Goal: Task Accomplishment & Management: Use online tool/utility

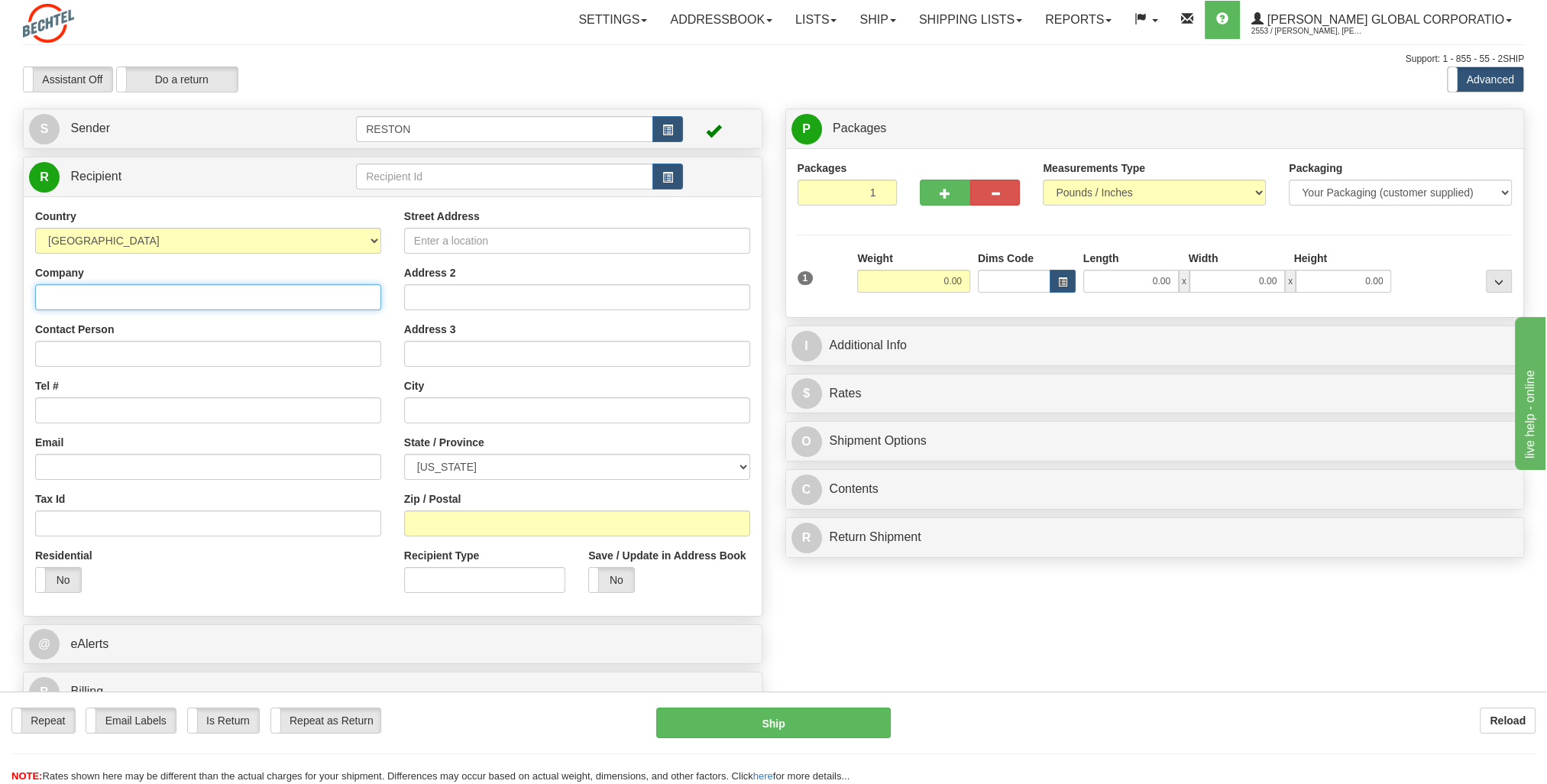
click at [161, 307] on input "Company" at bounding box center [209, 297] width 346 height 26
type input "[PERSON_NAME]"
click at [164, 344] on input "Contact Person" at bounding box center [209, 353] width 346 height 26
type input "[PERSON_NAME]"
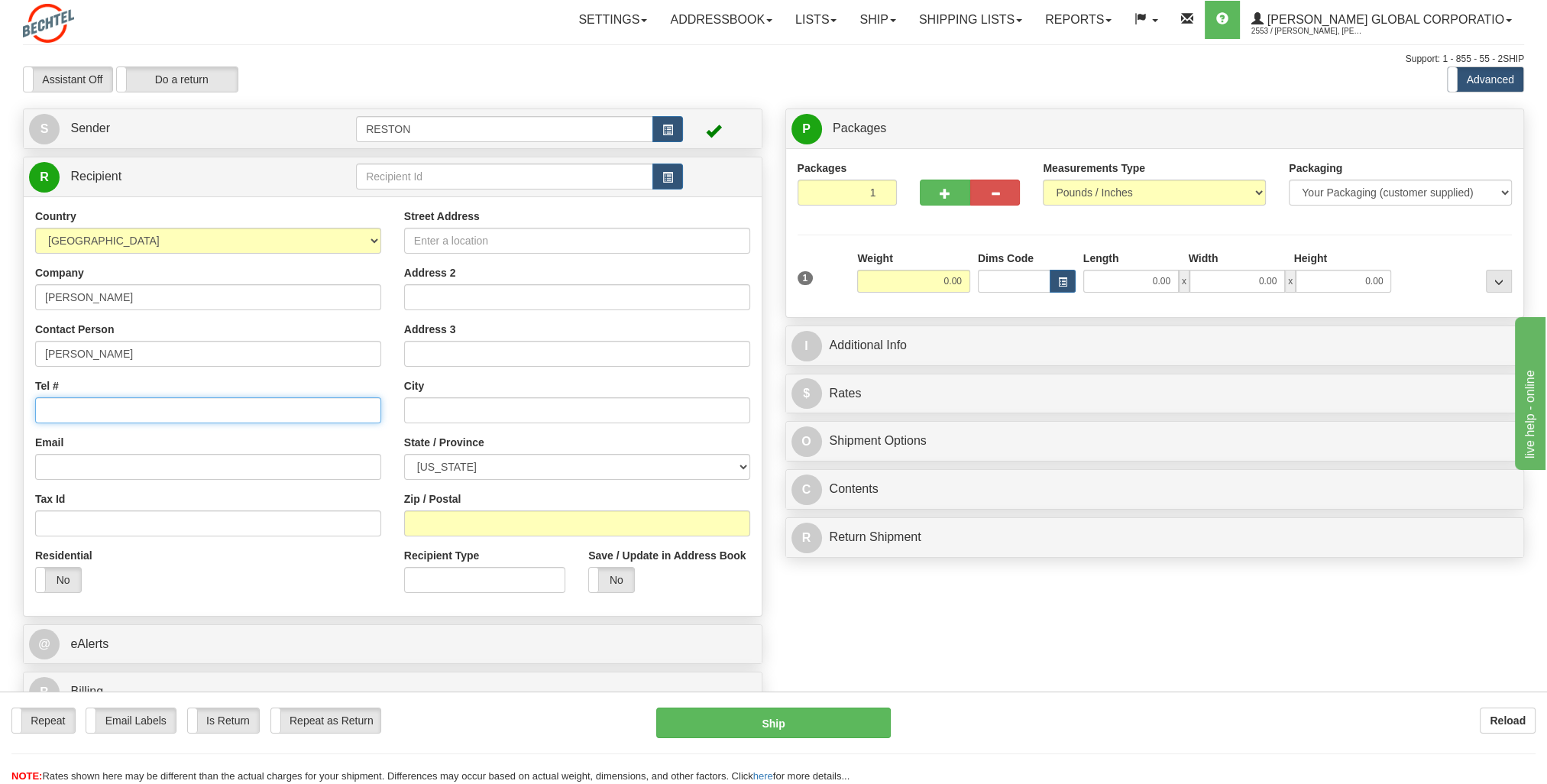
click at [163, 403] on input "Tel #" at bounding box center [209, 410] width 346 height 26
type input "[PHONE_NUMBER]"
drag, startPoint x: 139, startPoint y: 478, endPoint x: 139, endPoint y: 466, distance: 12.0
click at [139, 478] on input "Email" at bounding box center [209, 466] width 346 height 26
paste input "[EMAIL_ADDRESS][PERSON_NAME][DOMAIN_NAME]"
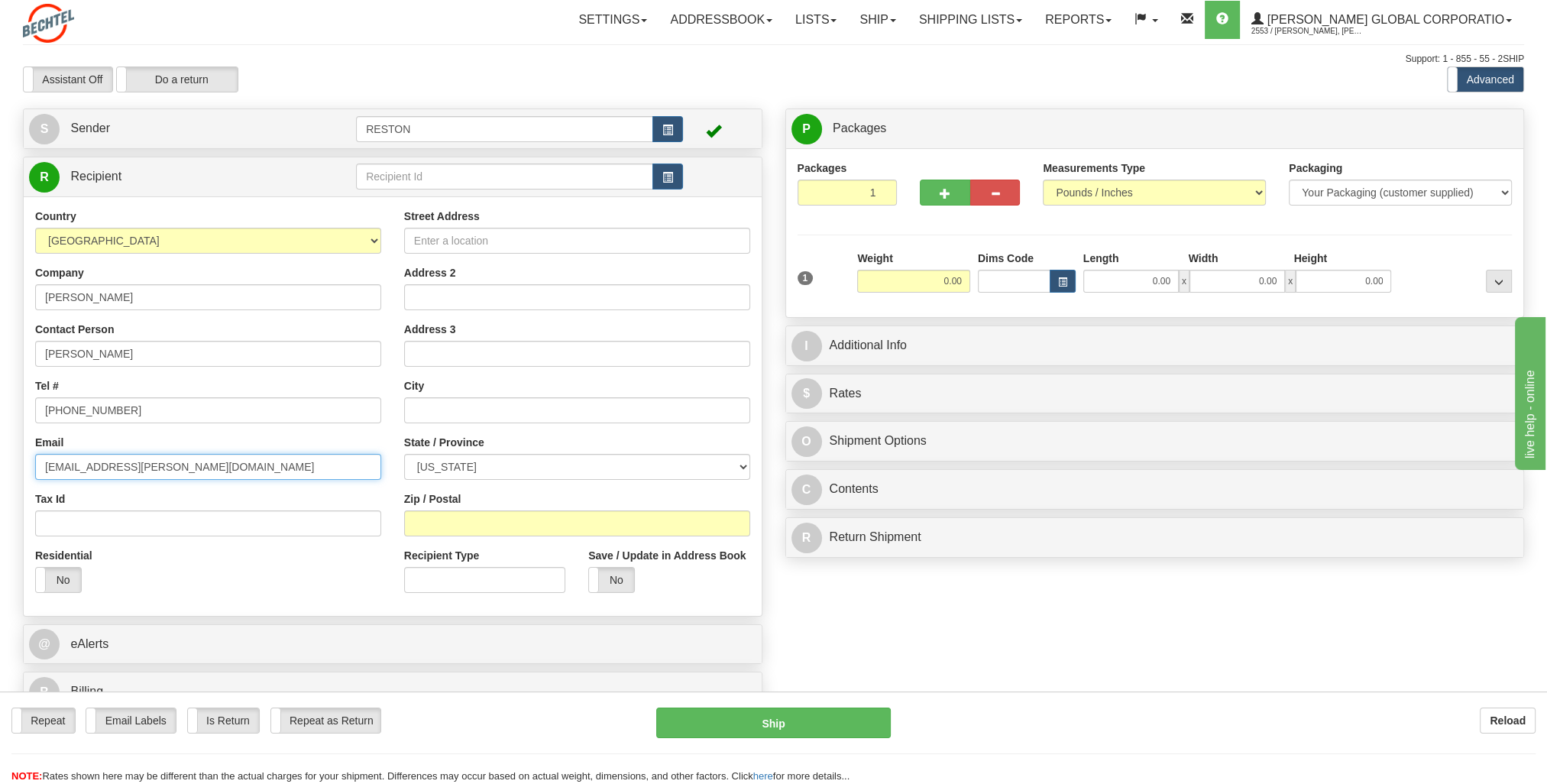
type input "[EMAIL_ADDRESS][PERSON_NAME][DOMAIN_NAME]"
click at [193, 496] on div "Tax Id" at bounding box center [209, 513] width 346 height 45
click at [505, 240] on input "Street Address" at bounding box center [577, 240] width 346 height 26
paste input "[STREET_ADDRESS][US_STATE][PERSON_NAME]"
type input "[STREET_ADDRESS][US_STATE]"
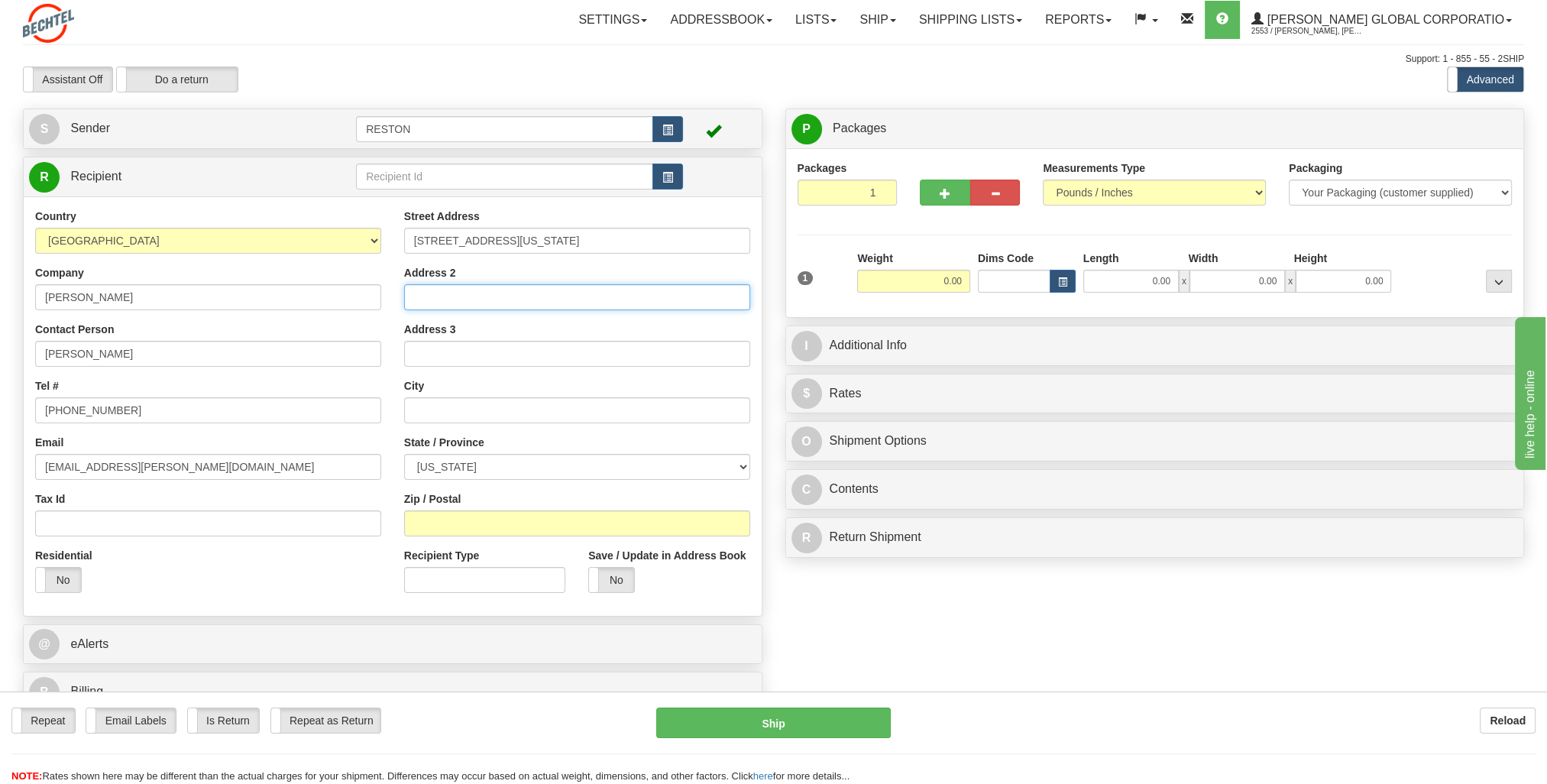
click at [557, 289] on input "Address 2" at bounding box center [577, 297] width 346 height 26
type input "Suite 300W"
click at [579, 268] on div "Address 2 Suite 300W" at bounding box center [577, 287] width 346 height 45
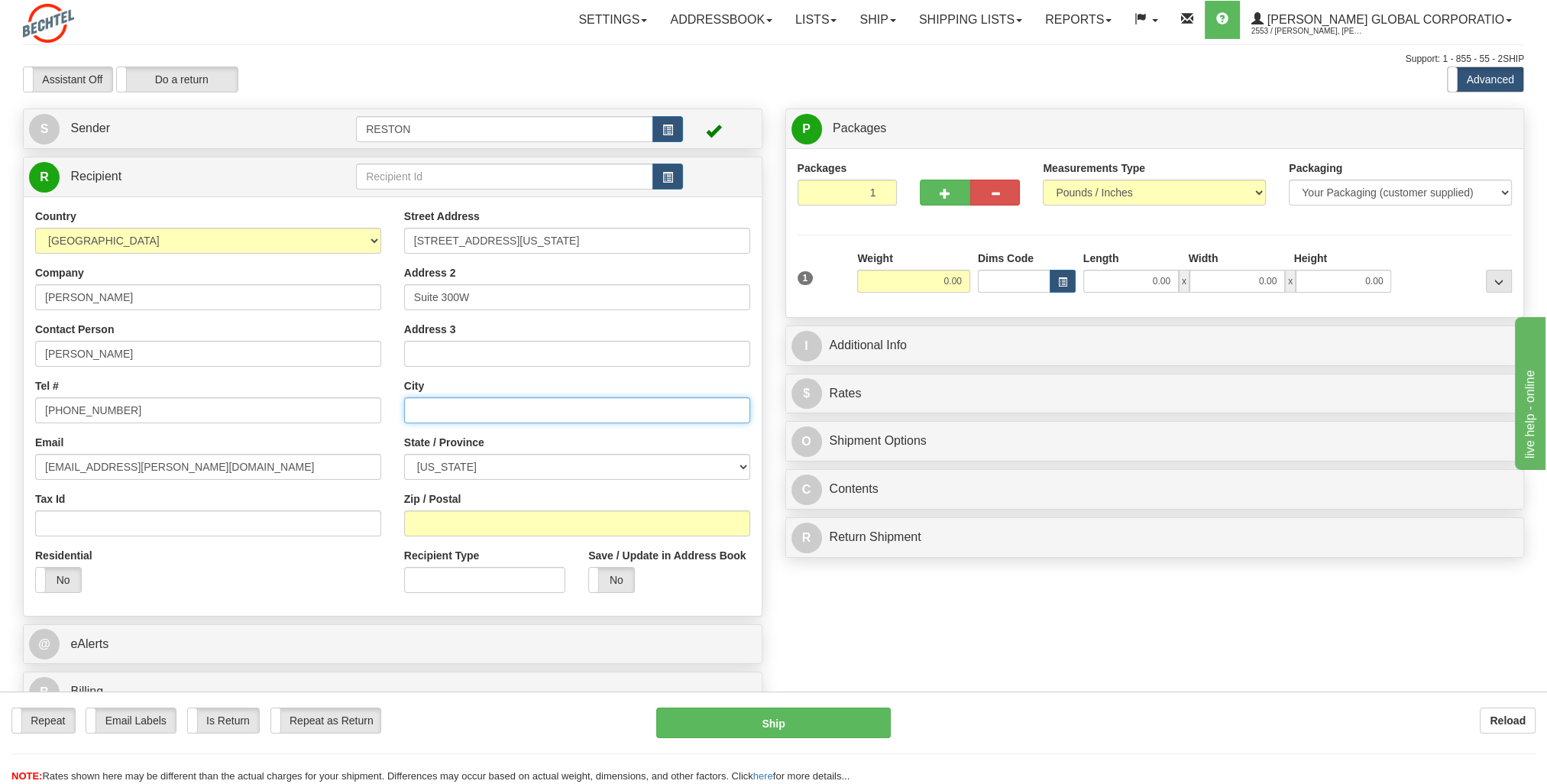
click at [524, 409] on input "text" at bounding box center [577, 410] width 346 height 26
type input "[US_STATE]"
click at [509, 464] on select "[US_STATE] [US_STATE] [US_STATE] [US_STATE] Armed Forces America Armed Forces E…" at bounding box center [577, 466] width 346 height 26
select select "DC"
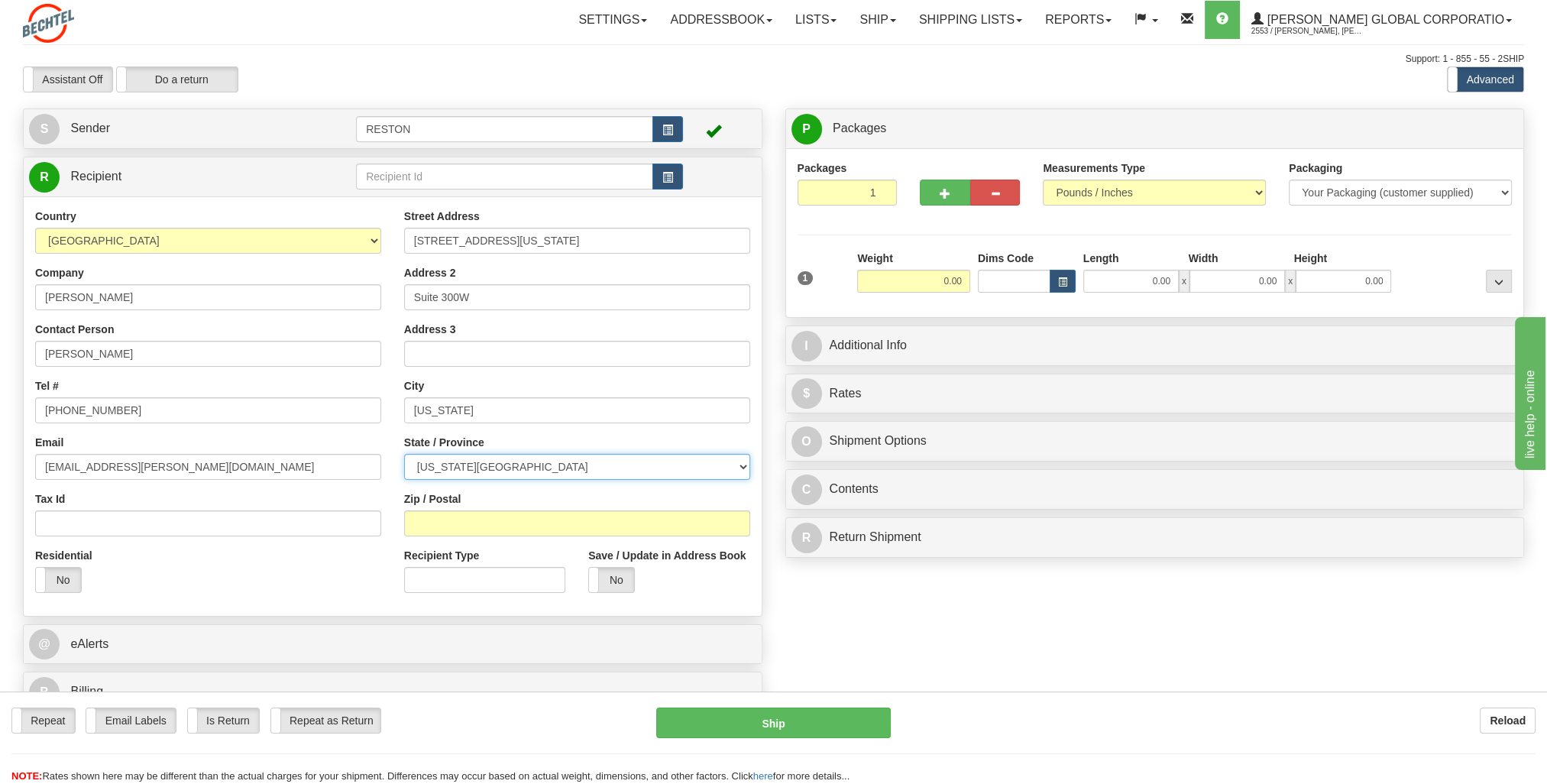
click at [404, 453] on select "[US_STATE] [US_STATE] [US_STATE] [US_STATE] Armed Forces America Armed Forces E…" at bounding box center [577, 466] width 346 height 26
click at [556, 521] on input "Zip / Postal" at bounding box center [577, 523] width 346 height 26
type input "20037"
click at [221, 587] on div "Residential Yes No" at bounding box center [208, 576] width 369 height 57
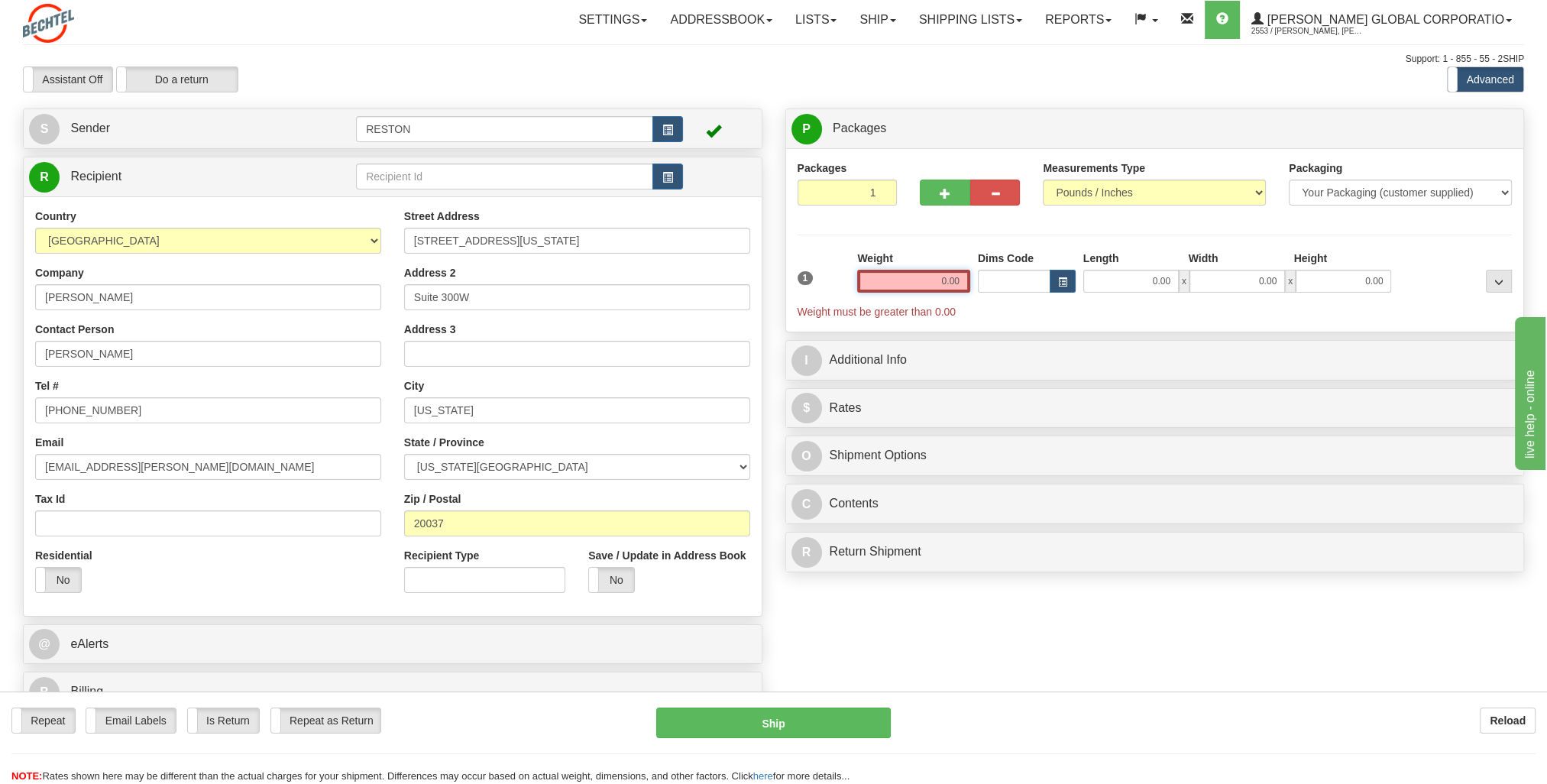
click at [932, 282] on input "0.00" at bounding box center [914, 281] width 113 height 23
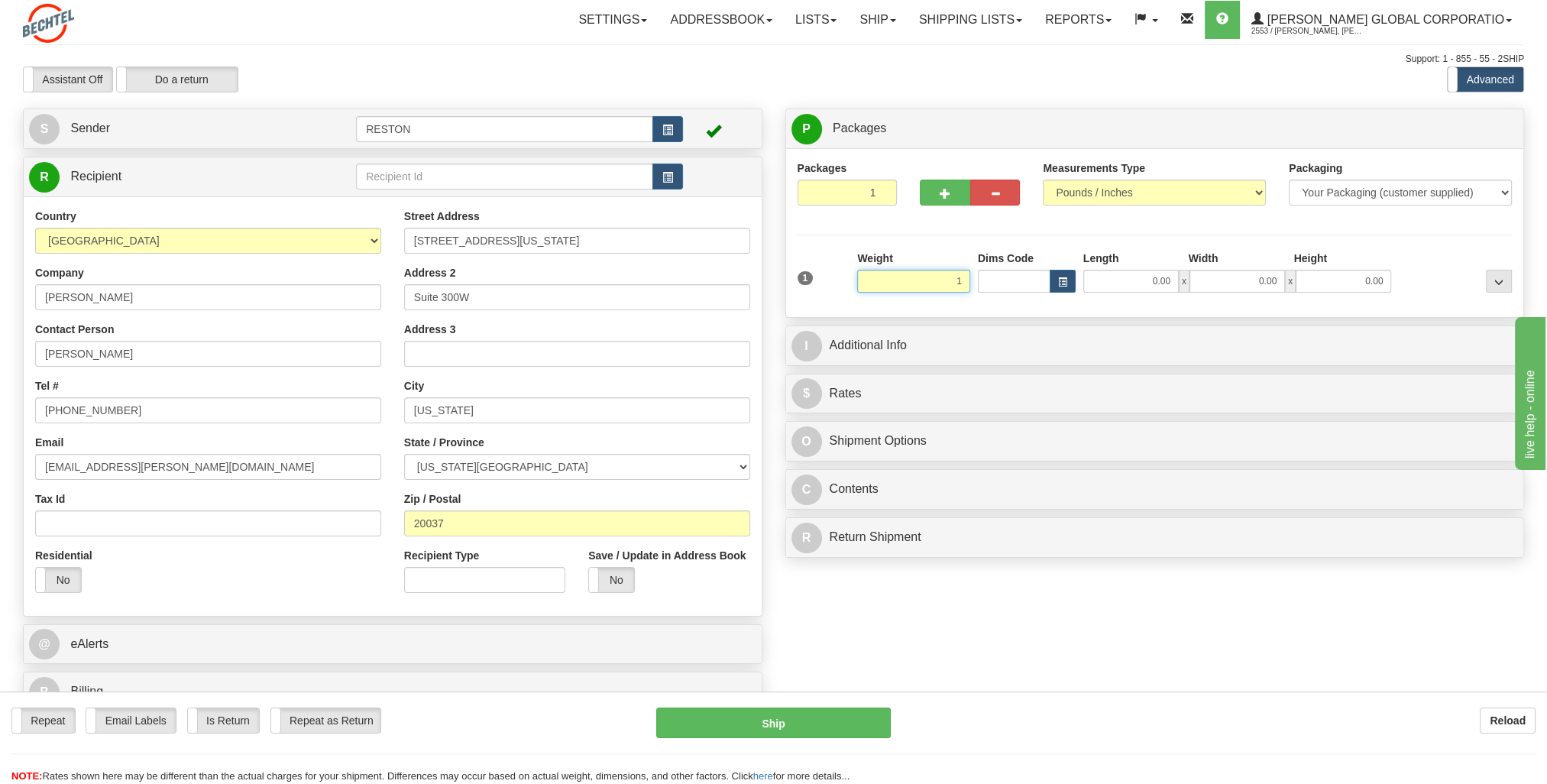
click button "Delete" at bounding box center [0, 0] width 0 height 0
type input "1.00"
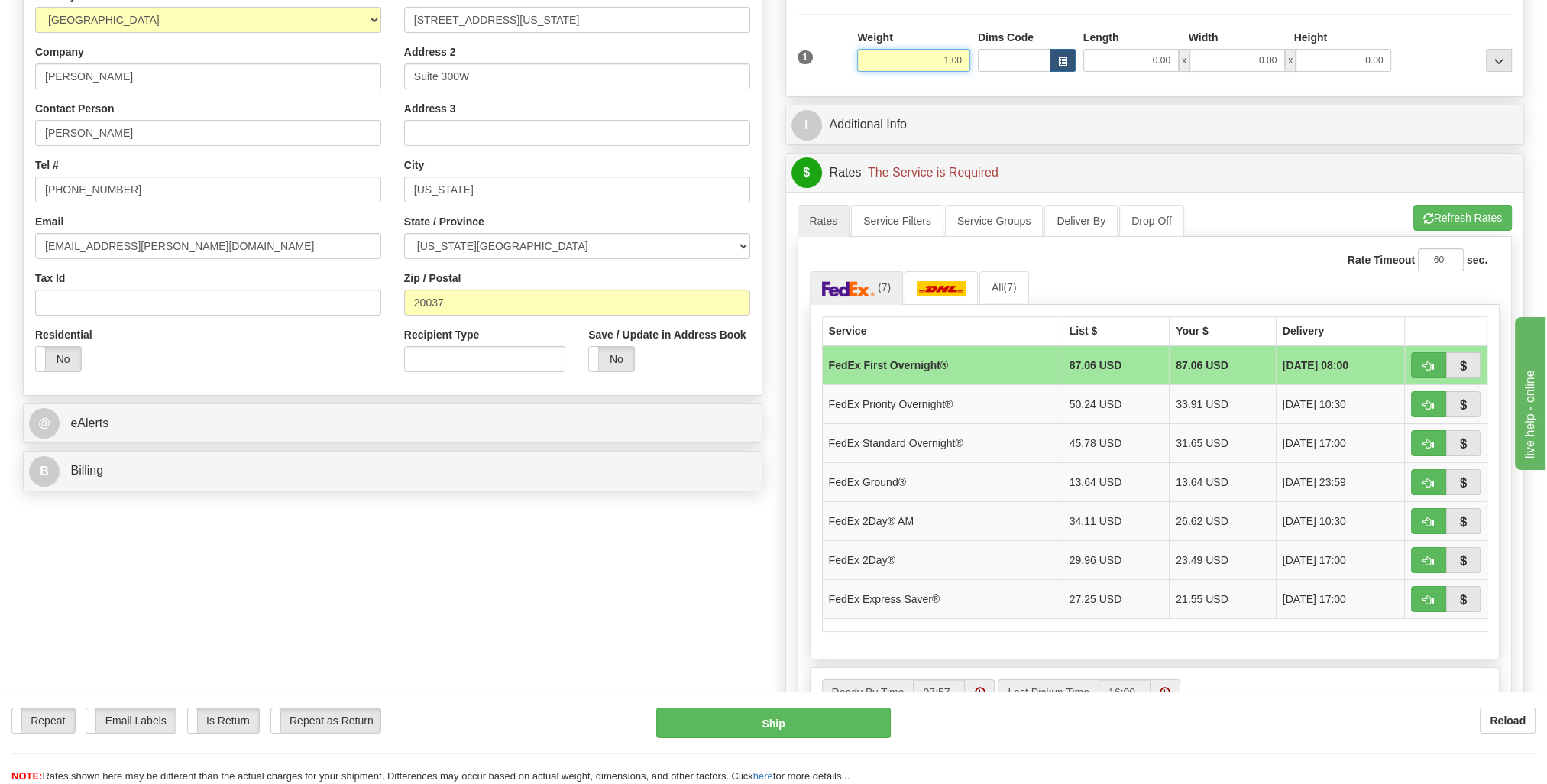
scroll to position [229, 0]
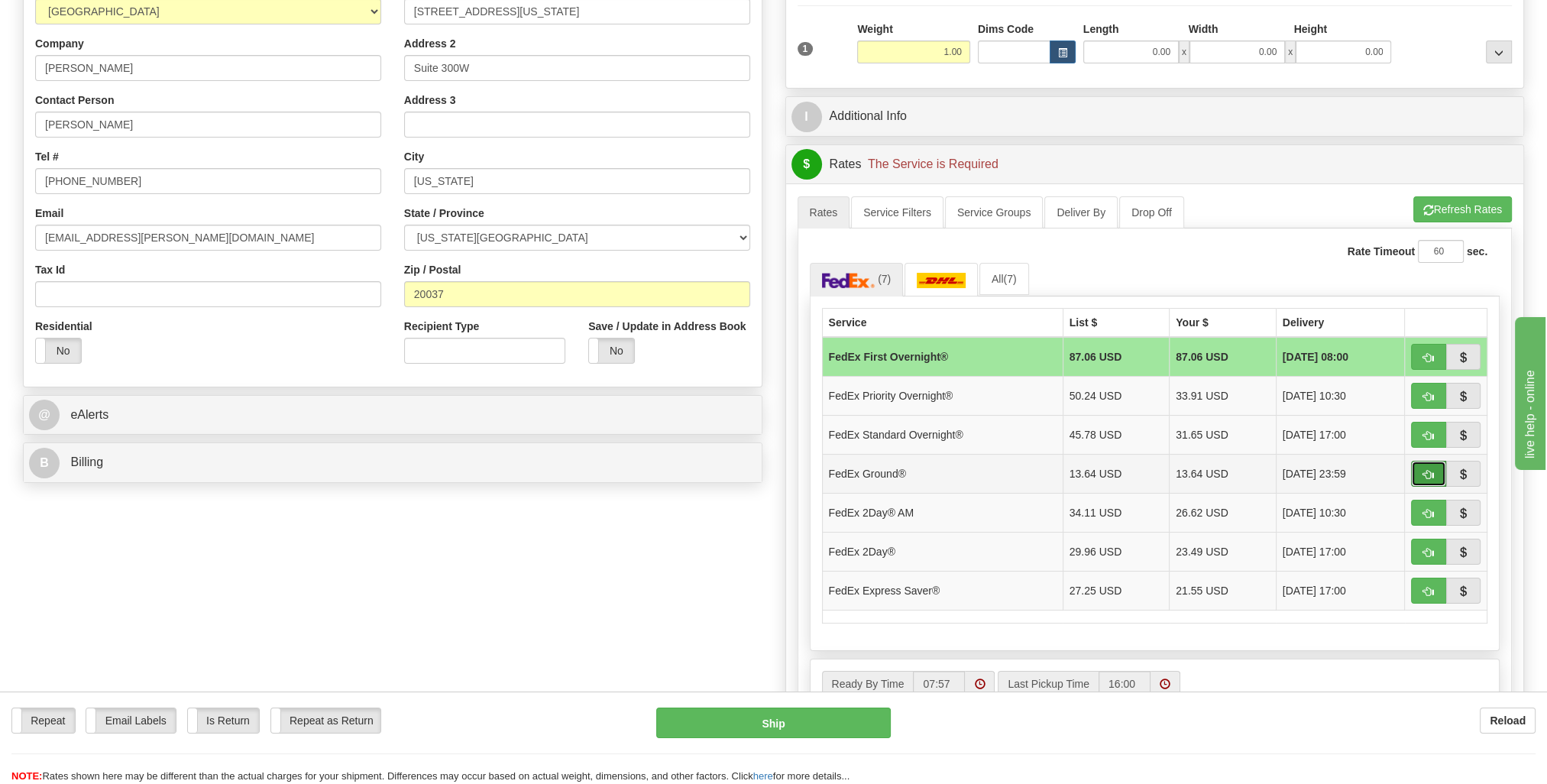
click at [1421, 469] on button "button" at bounding box center [1428, 473] width 35 height 26
type input "92"
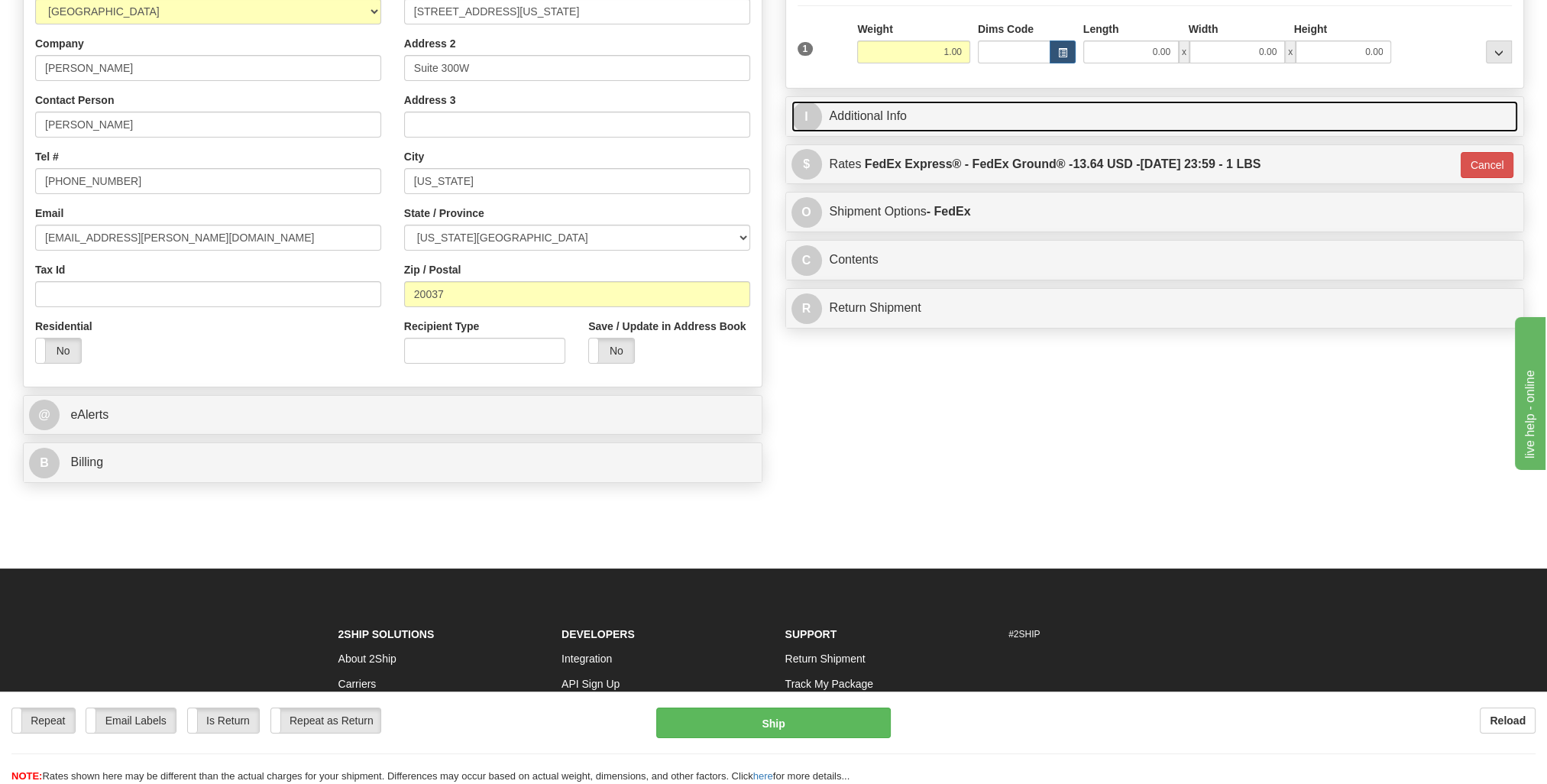
click at [1237, 109] on link "I Additional Info" at bounding box center [1155, 116] width 727 height 31
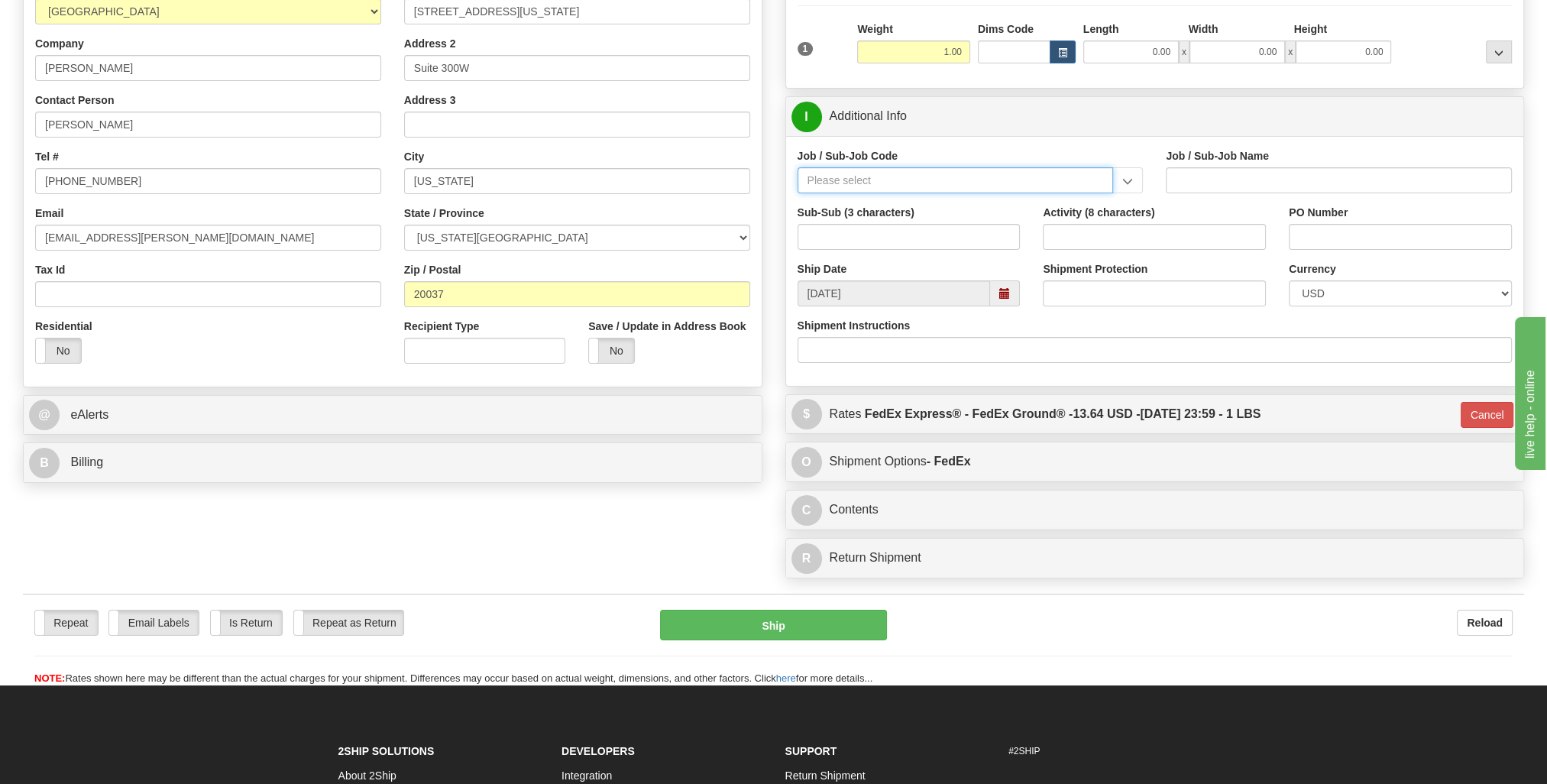
click at [995, 182] on input "Job / Sub-Job Code" at bounding box center [956, 180] width 316 height 26
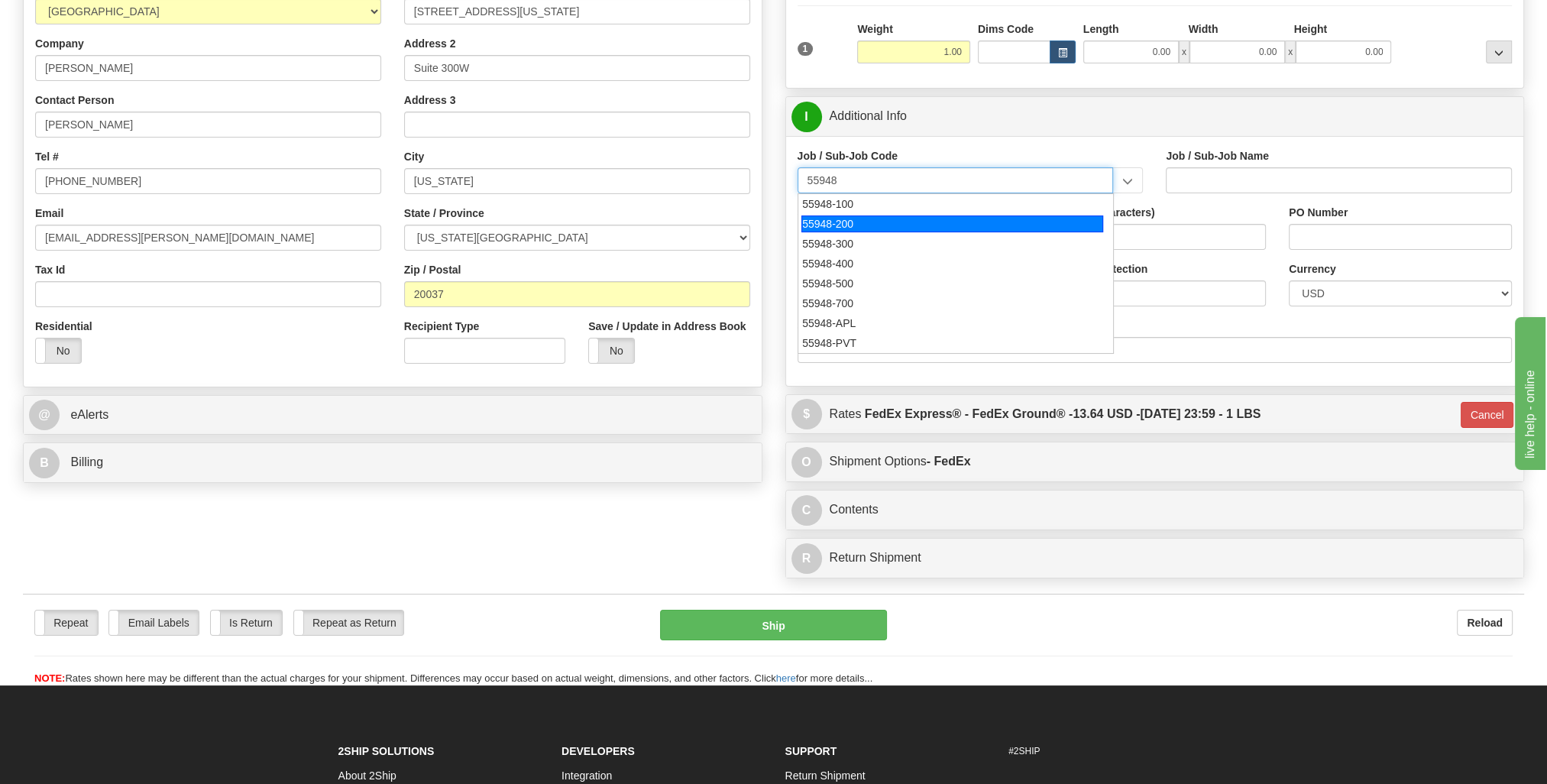
click at [872, 224] on div "55948-200" at bounding box center [952, 224] width 302 height 17
type input "55948-200"
type input "CORPORATE PLANNING - CORPORATE STRATEGY SUPPORT"
type input "55948-200"
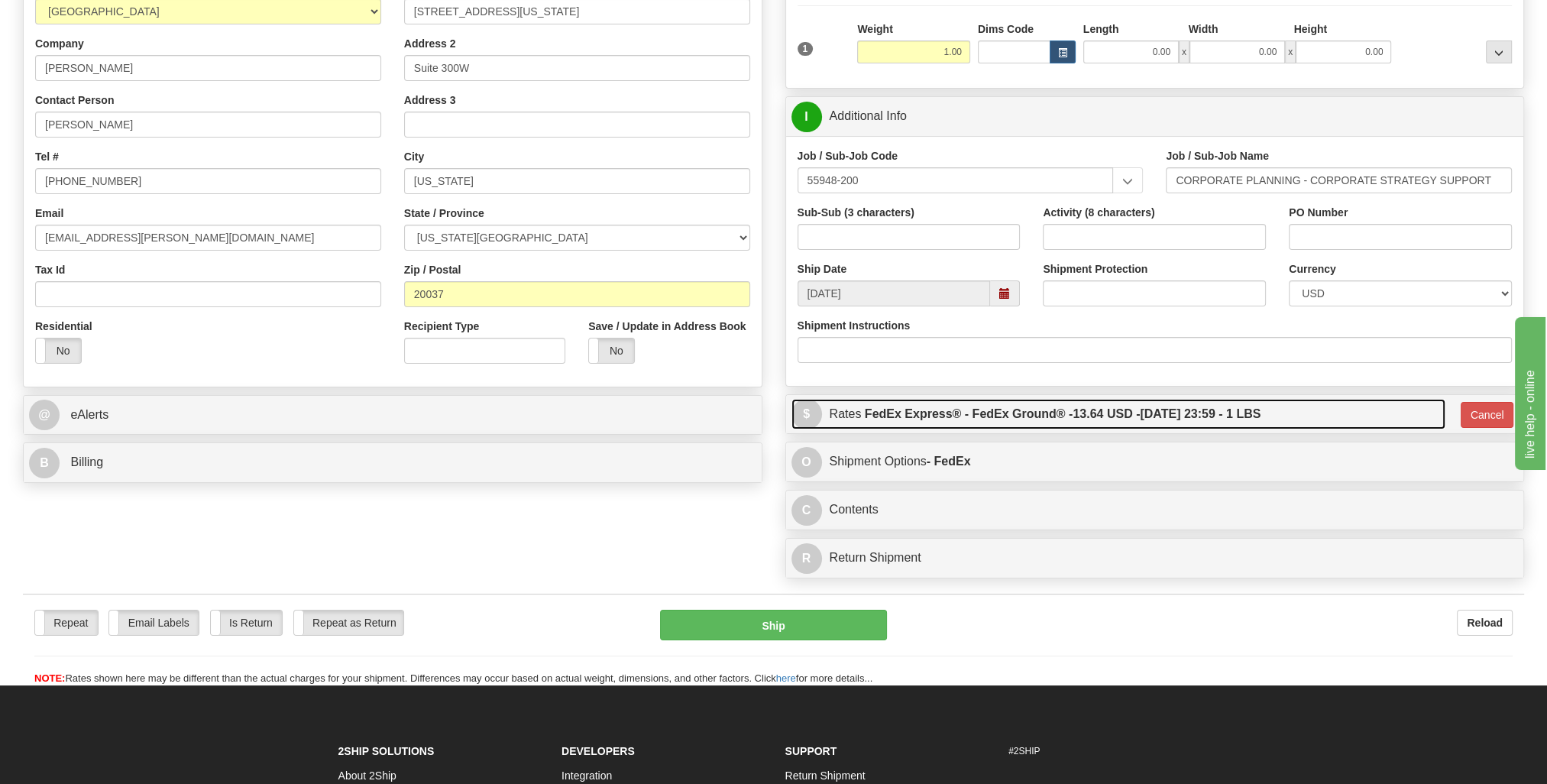
click at [1116, 415] on span "13.64 USD -" at bounding box center [1106, 413] width 67 height 13
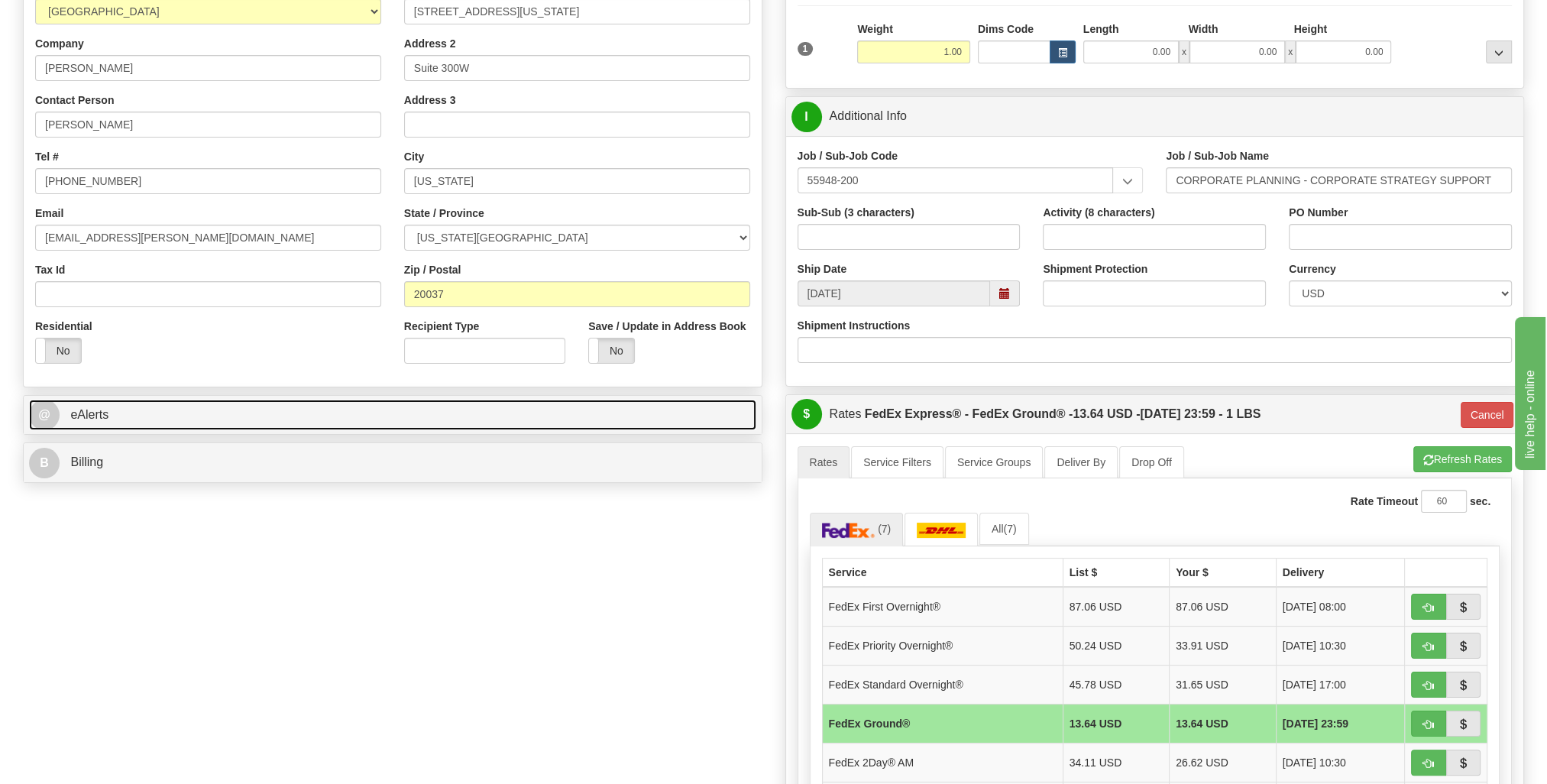
click at [672, 407] on link "@ eAlerts" at bounding box center [393, 416] width 727 height 31
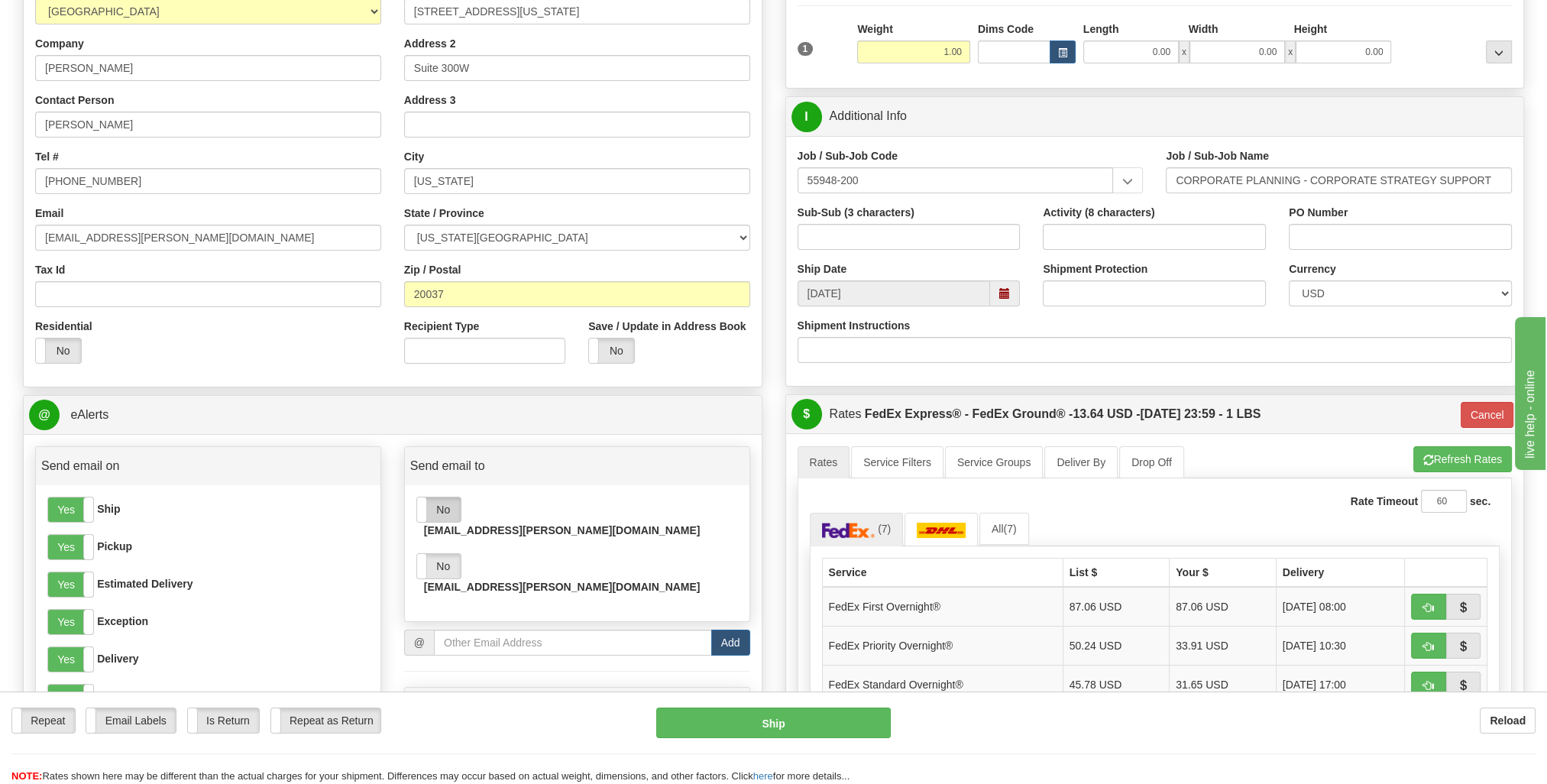
click at [443, 505] on label "No" at bounding box center [439, 509] width 43 height 24
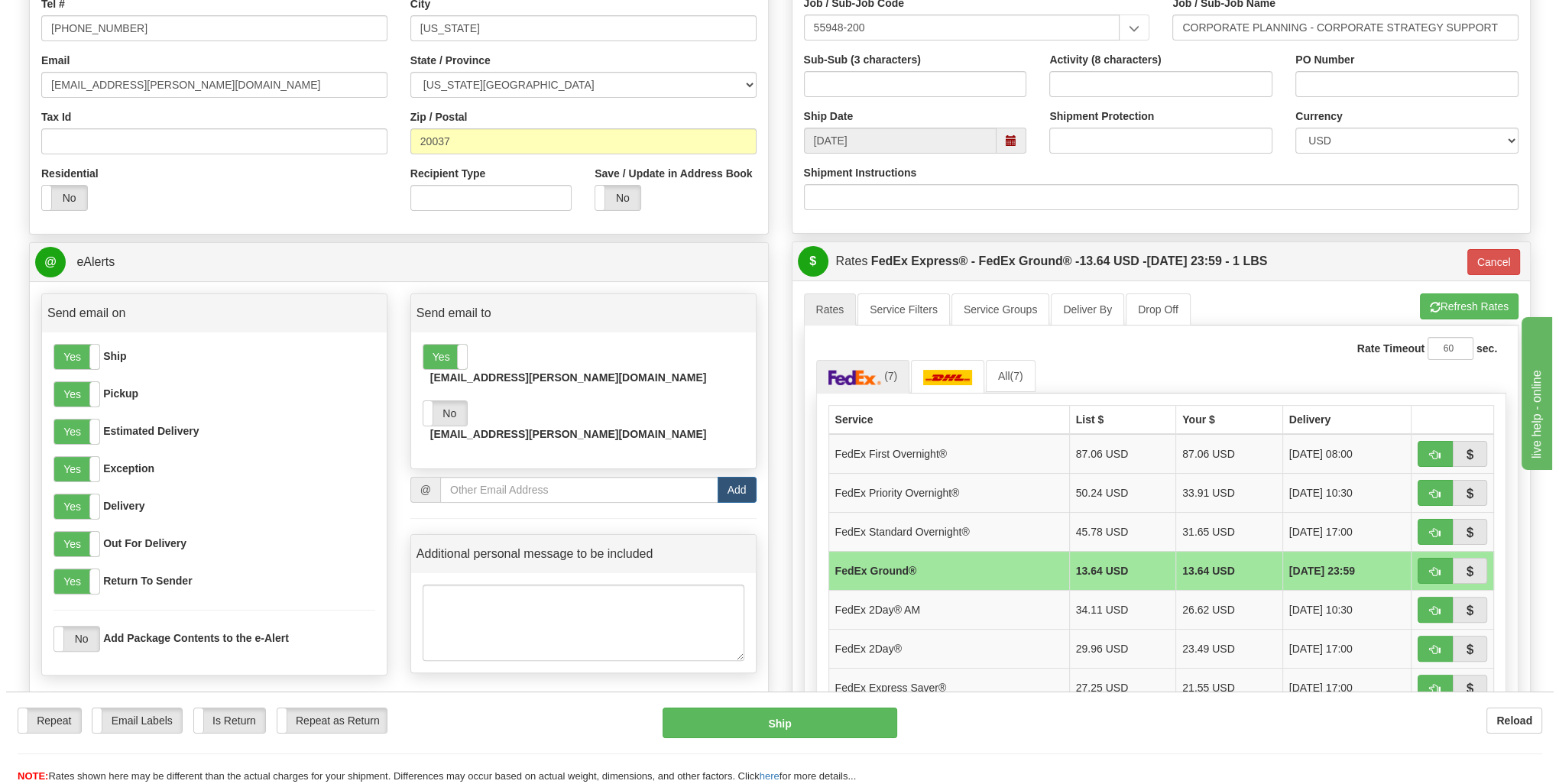
scroll to position [0, 0]
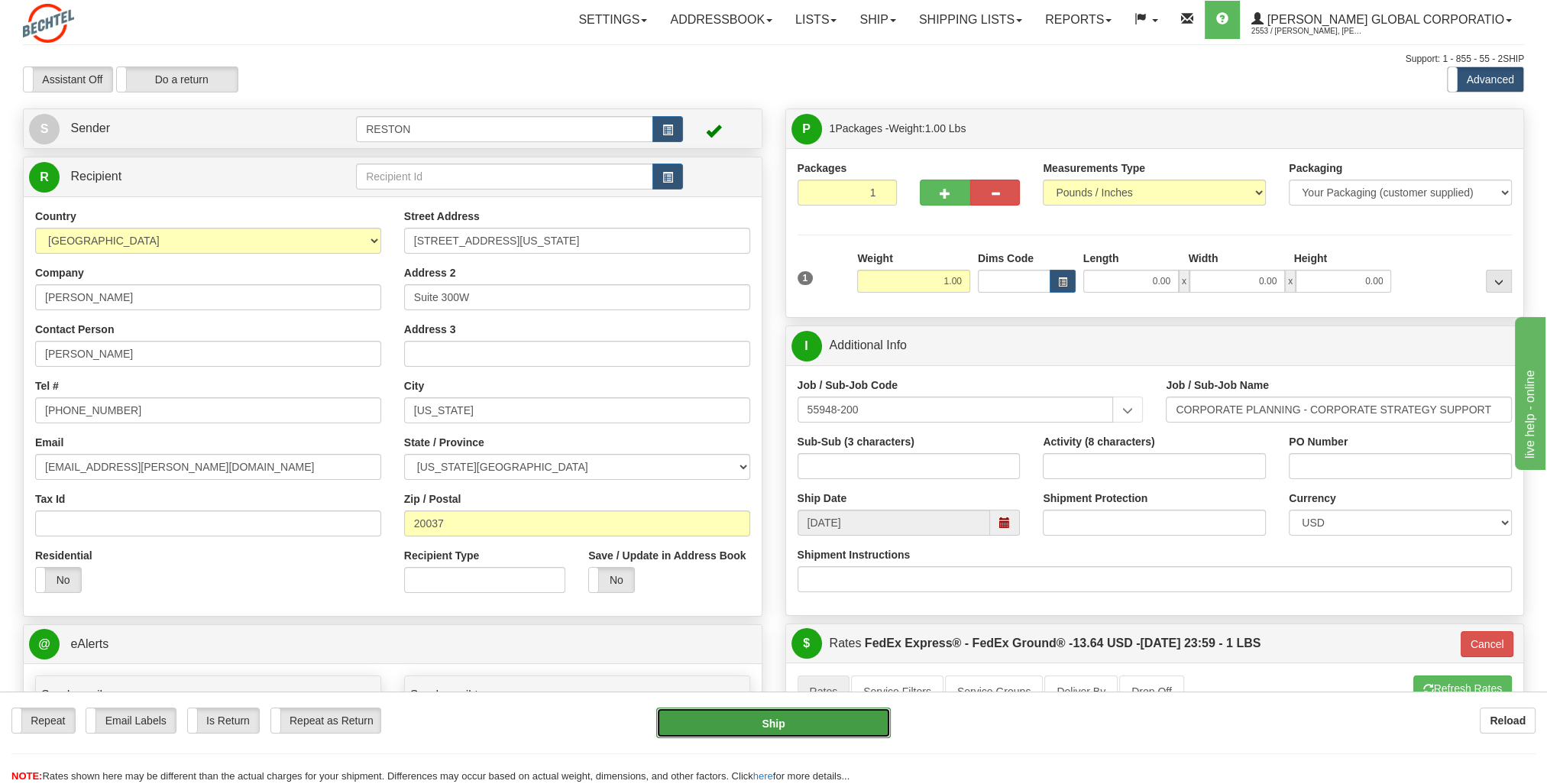
click at [802, 722] on button "Ship" at bounding box center [774, 723] width 235 height 31
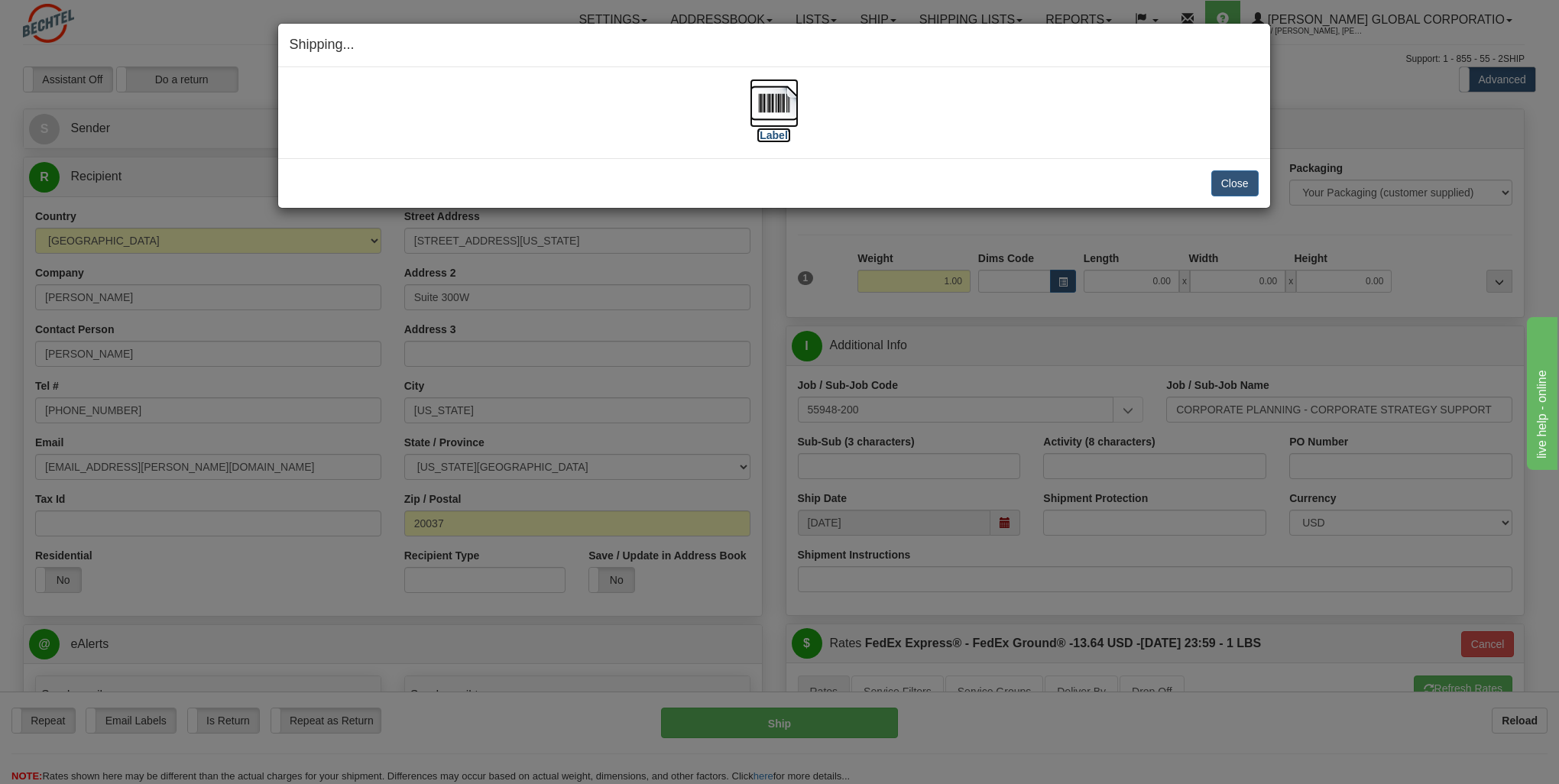
click at [778, 137] on label "[Label]" at bounding box center [774, 135] width 35 height 15
